Goal: Information Seeking & Learning: Learn about a topic

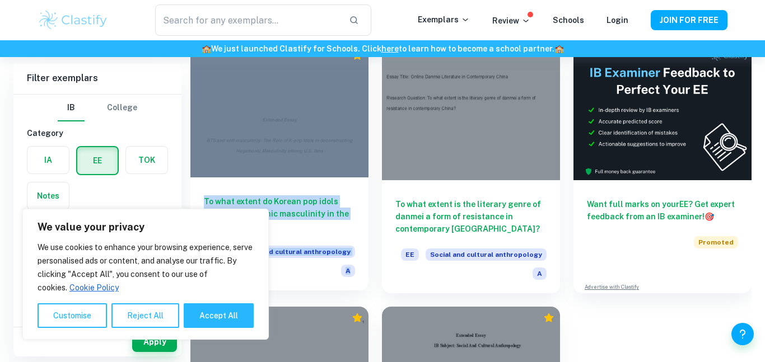
scroll to position [95, 0]
click at [311, 212] on h6 "To what extent do Korean pop idols contest hegemonic masculinity in the U.S.?" at bounding box center [279, 213] width 151 height 37
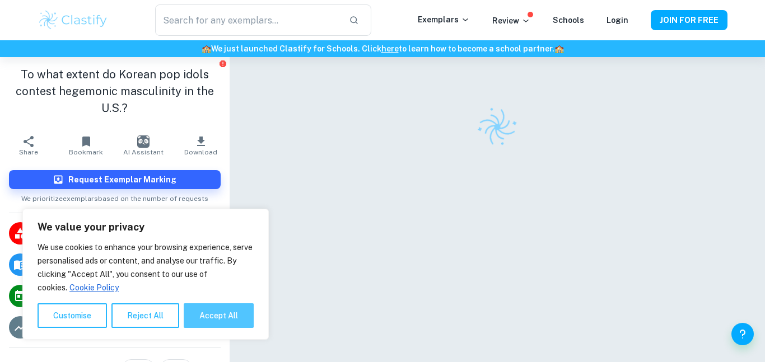
click at [221, 310] on button "Accept All" at bounding box center [219, 316] width 70 height 25
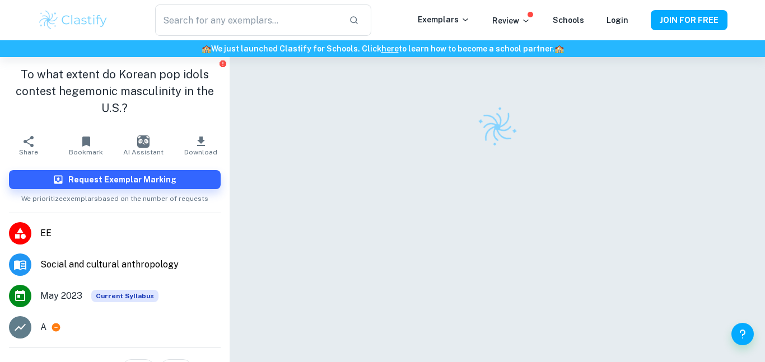
checkbox input "true"
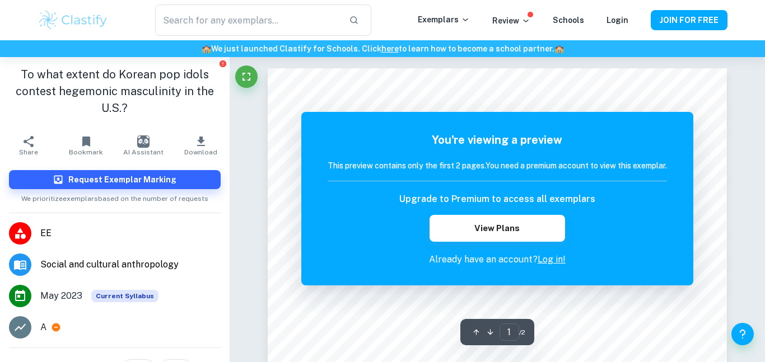
click at [417, 284] on div "You're viewing a preview This preview contains only the first 2 pages. You need…" at bounding box center [497, 199] width 392 height 174
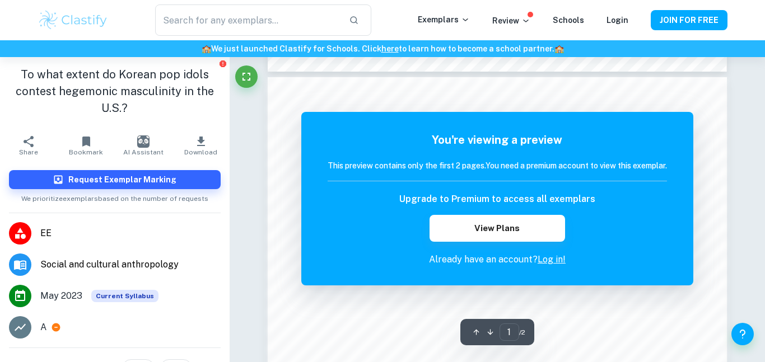
scroll to position [645, 0]
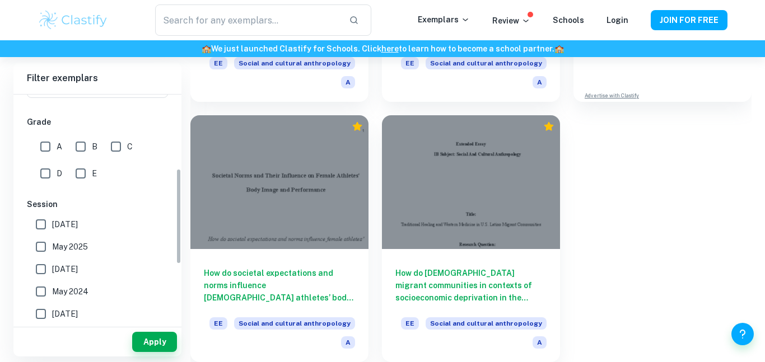
scroll to position [170, 0]
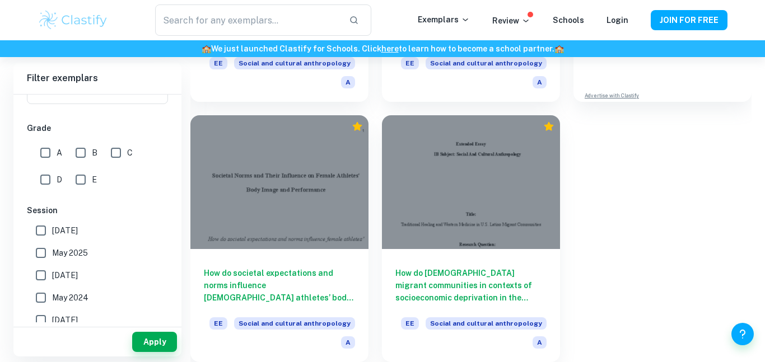
click at [86, 186] on input "E" at bounding box center [80, 180] width 22 height 22
click at [160, 347] on button "Apply" at bounding box center [154, 342] width 45 height 20
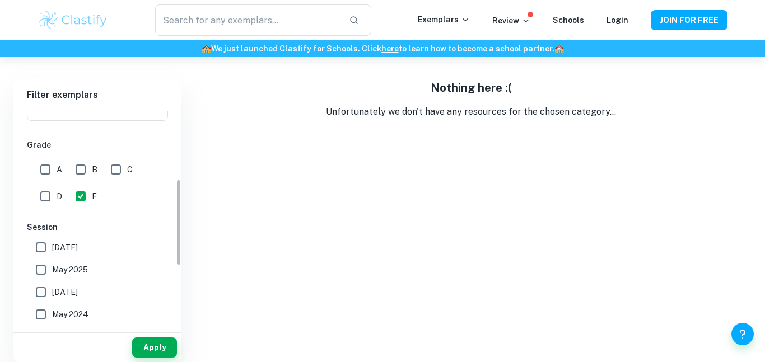
scroll to position [57, 0]
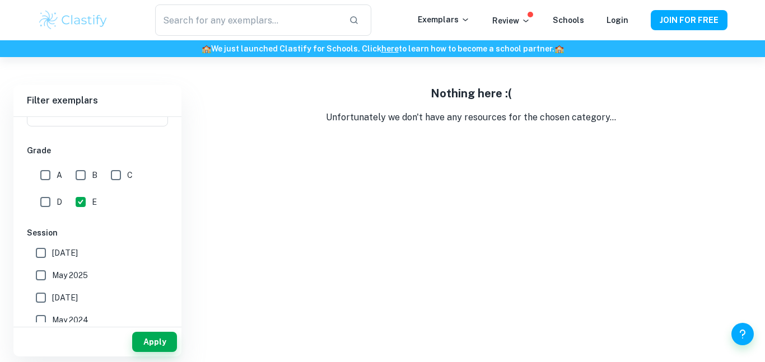
click at [82, 198] on input "E" at bounding box center [80, 202] width 22 height 22
checkbox input "false"
click at [40, 206] on input "D" at bounding box center [45, 202] width 22 height 22
checkbox input "true"
click at [148, 330] on div "Apply" at bounding box center [97, 342] width 168 height 29
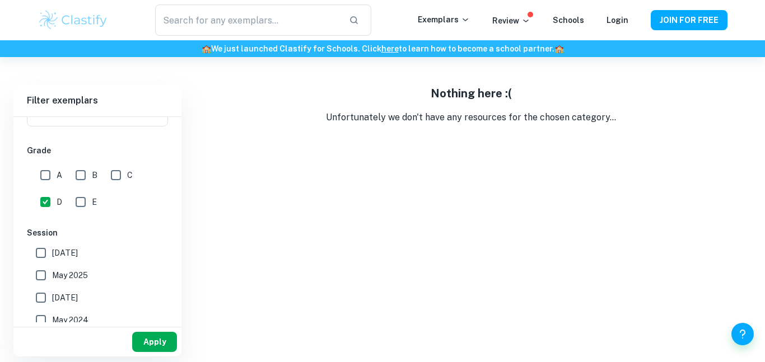
click at [156, 338] on button "Apply" at bounding box center [154, 342] width 45 height 20
click at [116, 169] on input "C" at bounding box center [116, 175] width 22 height 22
checkbox input "true"
click at [84, 174] on input "B" at bounding box center [80, 175] width 22 height 22
checkbox input "true"
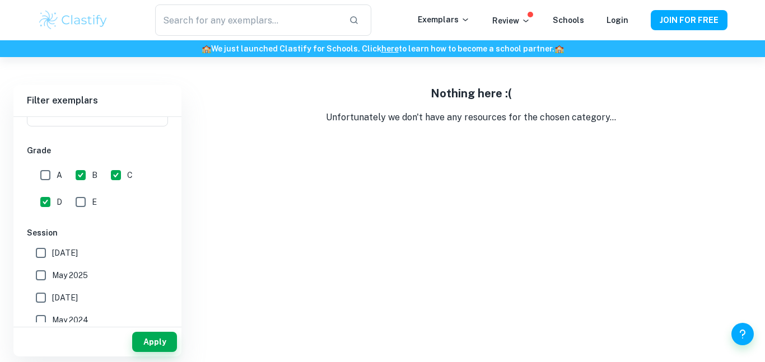
click at [51, 202] on input "D" at bounding box center [45, 202] width 22 height 22
checkbox input "false"
click at [157, 338] on button "Apply" at bounding box center [154, 342] width 45 height 20
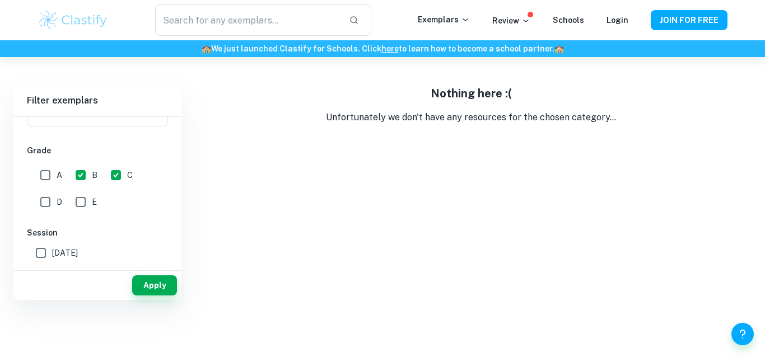
scroll to position [2, 0]
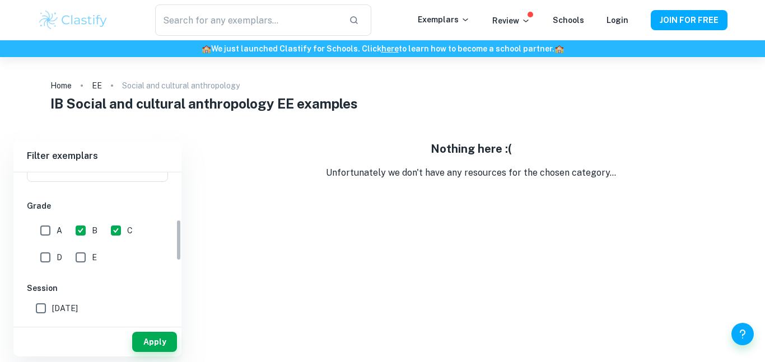
click at [120, 239] on input "C" at bounding box center [116, 231] width 22 height 22
checkbox input "false"
click at [68, 226] on div "A" at bounding box center [53, 228] width 35 height 27
click at [73, 229] on input "B" at bounding box center [80, 231] width 22 height 22
checkbox input "false"
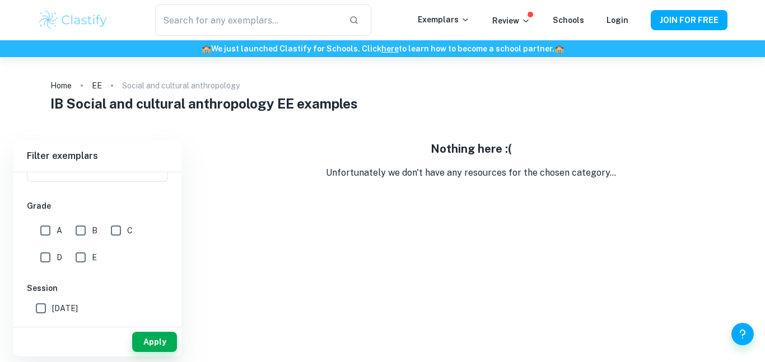
click at [44, 229] on input "A" at bounding box center [45, 231] width 22 height 22
checkbox input "true"
click at [174, 355] on div "Apply" at bounding box center [97, 342] width 168 height 29
click at [163, 346] on button "Apply" at bounding box center [154, 342] width 45 height 20
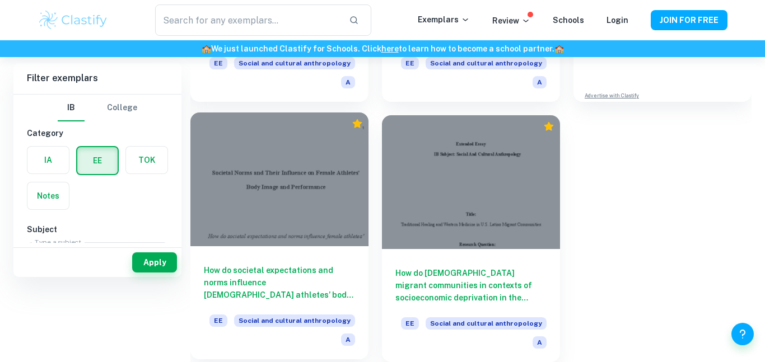
scroll to position [0, 0]
